Goal: Task Accomplishment & Management: Use online tool/utility

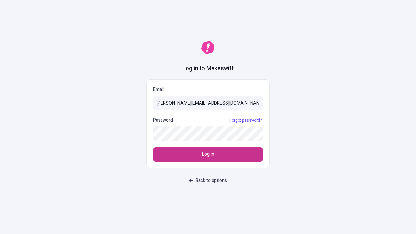
click at [208, 154] on span "Log in" at bounding box center [208, 154] width 12 height 7
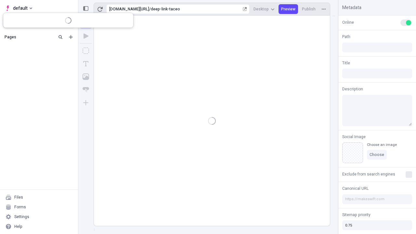
type input "/deep-link-taceo"
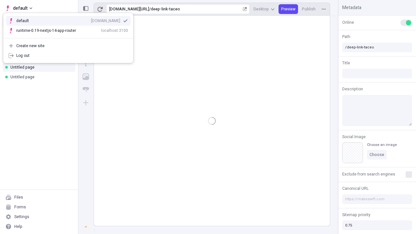
click at [91, 19] on div "qee9k4dy7d.staging.makeswift.site" at bounding box center [105, 20] width 29 height 5
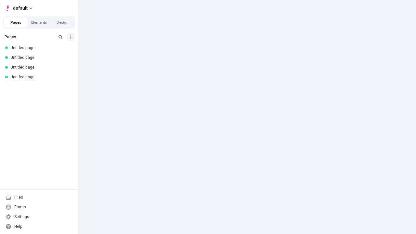
click at [71, 37] on icon "Add new" at bounding box center [71, 37] width 4 height 4
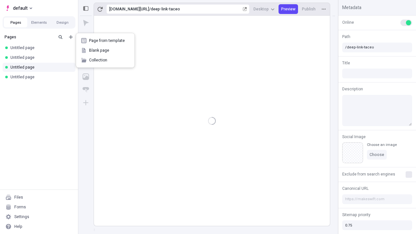
click at [105, 50] on span "Blank page" at bounding box center [109, 50] width 40 height 5
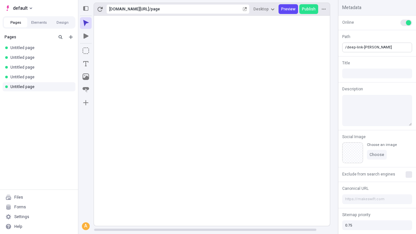
type input "/deep-link-[PERSON_NAME]"
click at [71, 37] on icon "Add new" at bounding box center [71, 37] width 4 height 4
click at [105, 50] on span "Blank page" at bounding box center [109, 50] width 40 height 5
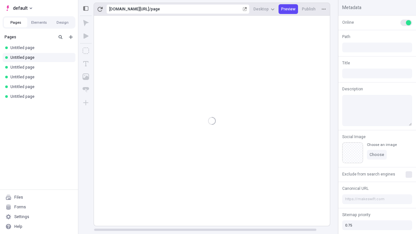
type input "/page"
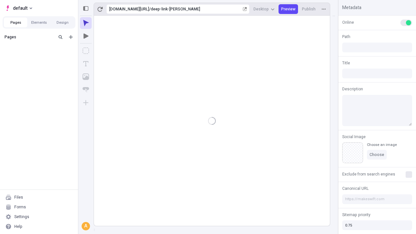
type input "/deep-link-[PERSON_NAME]"
